Goal: Transaction & Acquisition: Purchase product/service

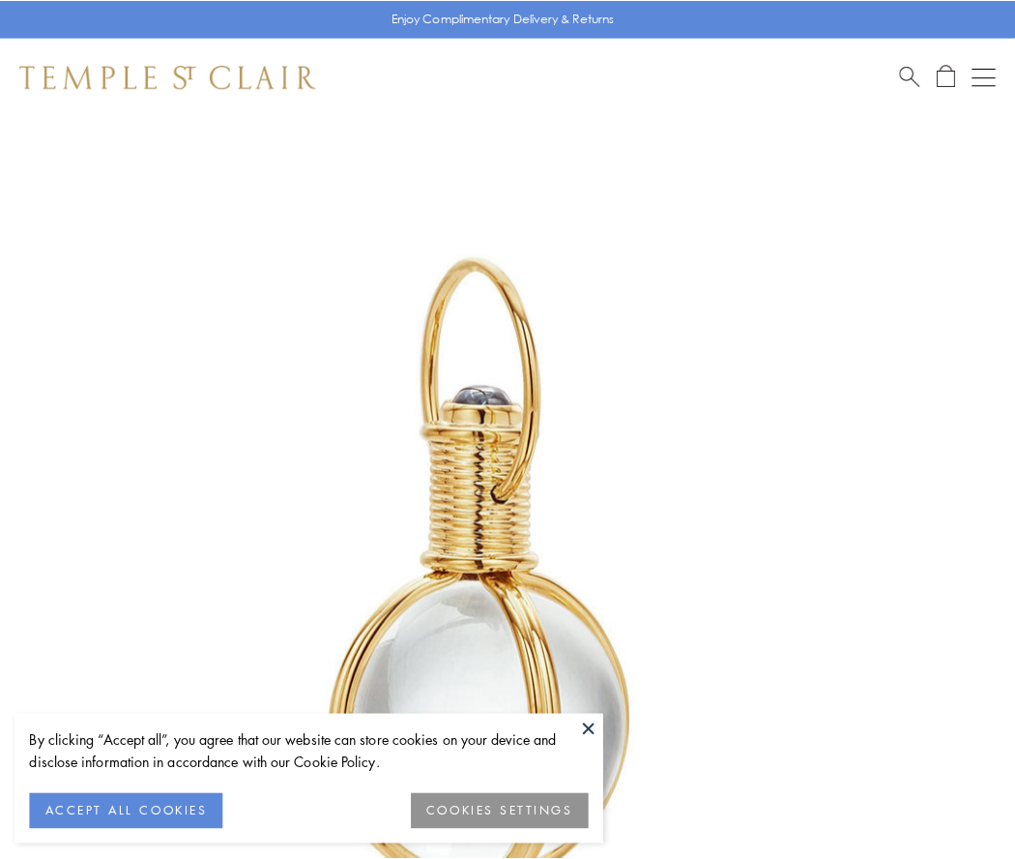
scroll to position [505, 0]
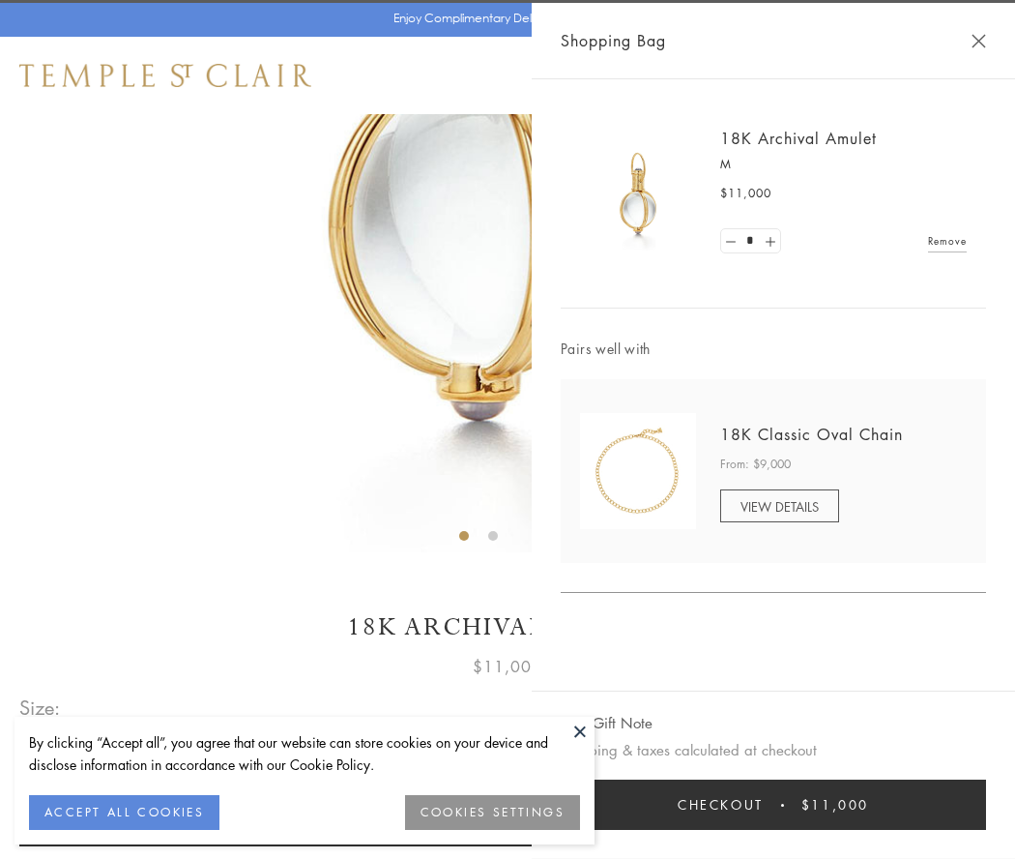
click at [774, 805] on button "Checkout $11,000" at bounding box center [773, 804] width 425 height 50
